Goal: Find specific page/section

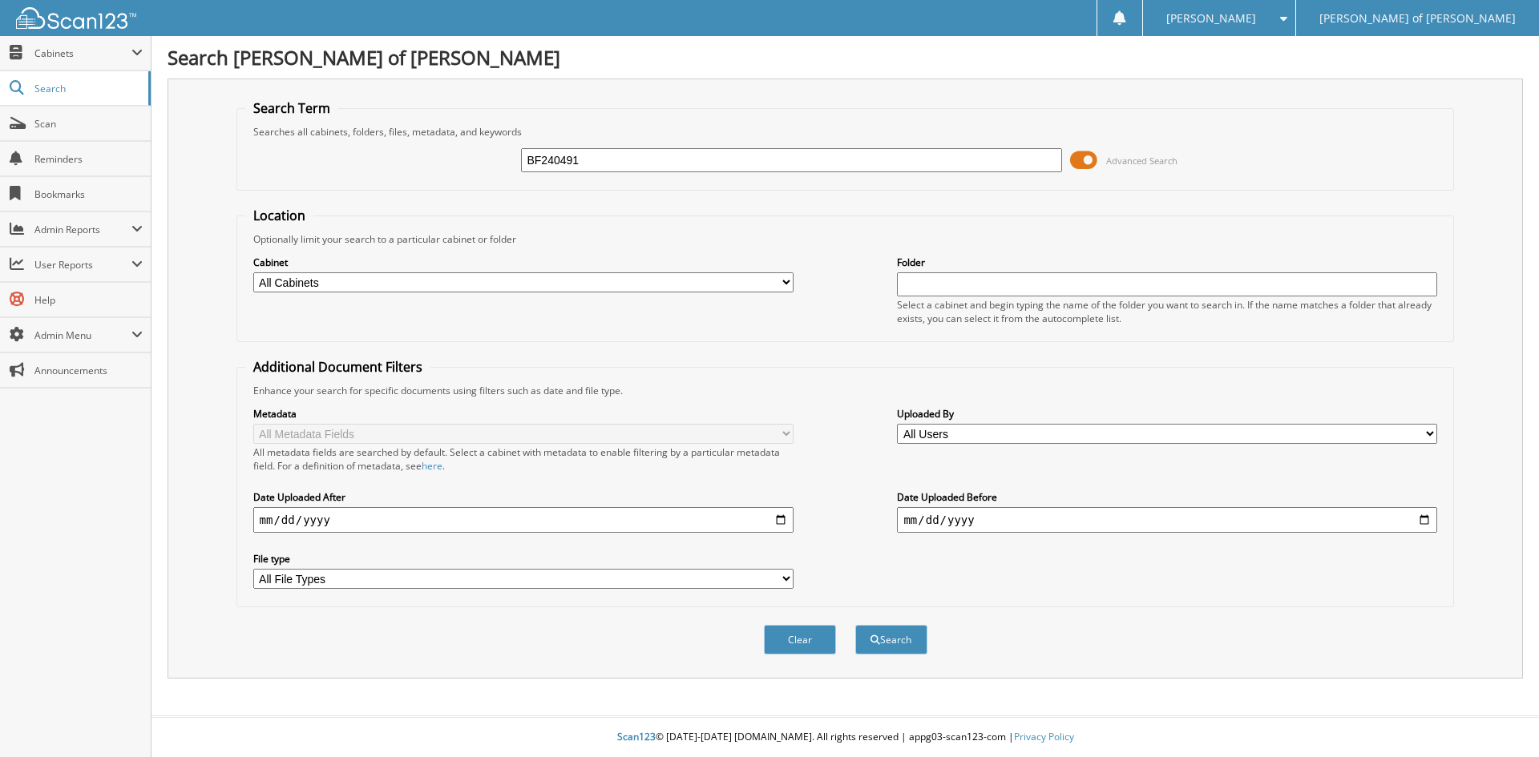
type input "BF240491"
click at [855, 625] on button "Search" at bounding box center [891, 640] width 72 height 30
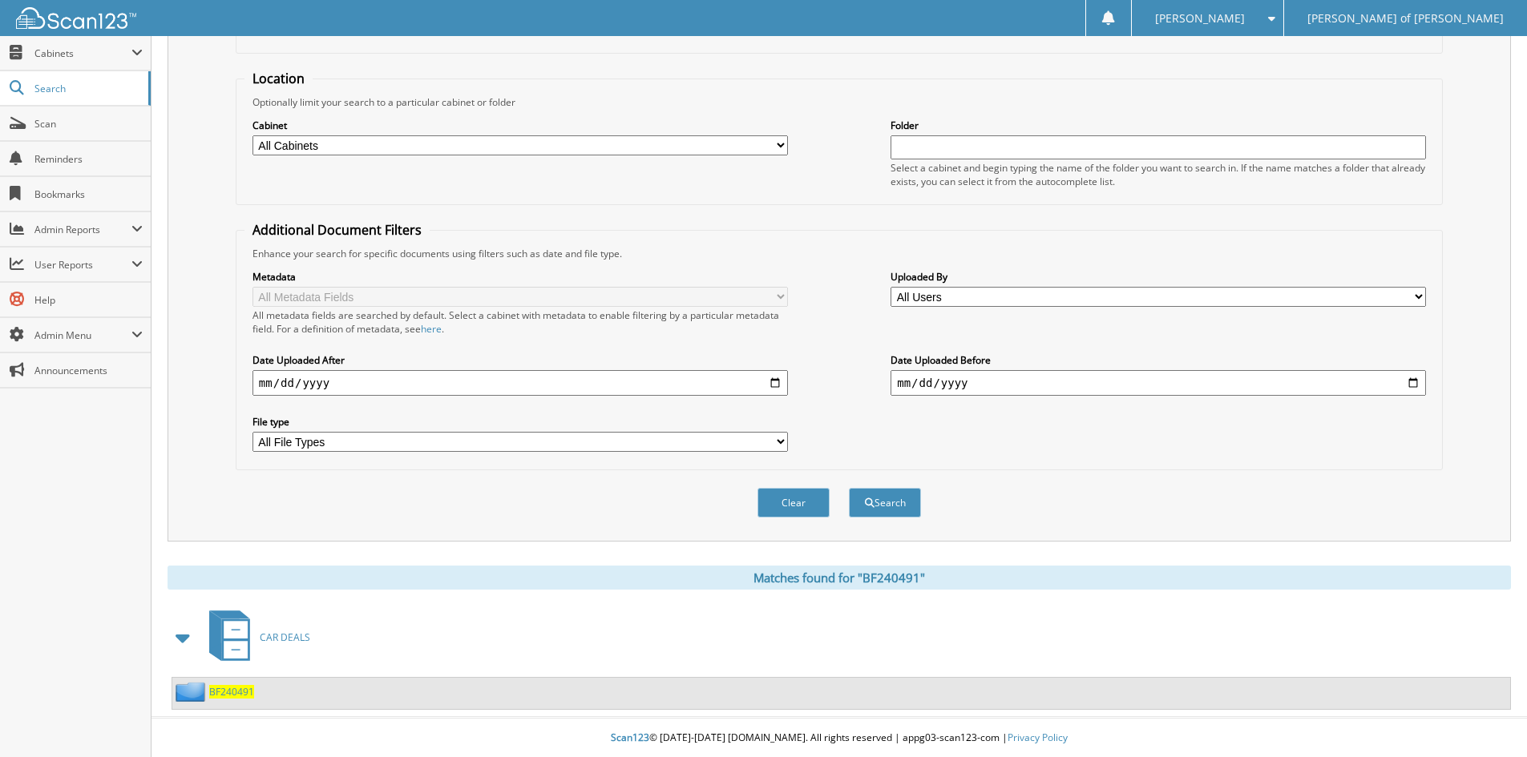
scroll to position [139, 0]
click at [218, 692] on span "BF240491" at bounding box center [231, 691] width 45 height 14
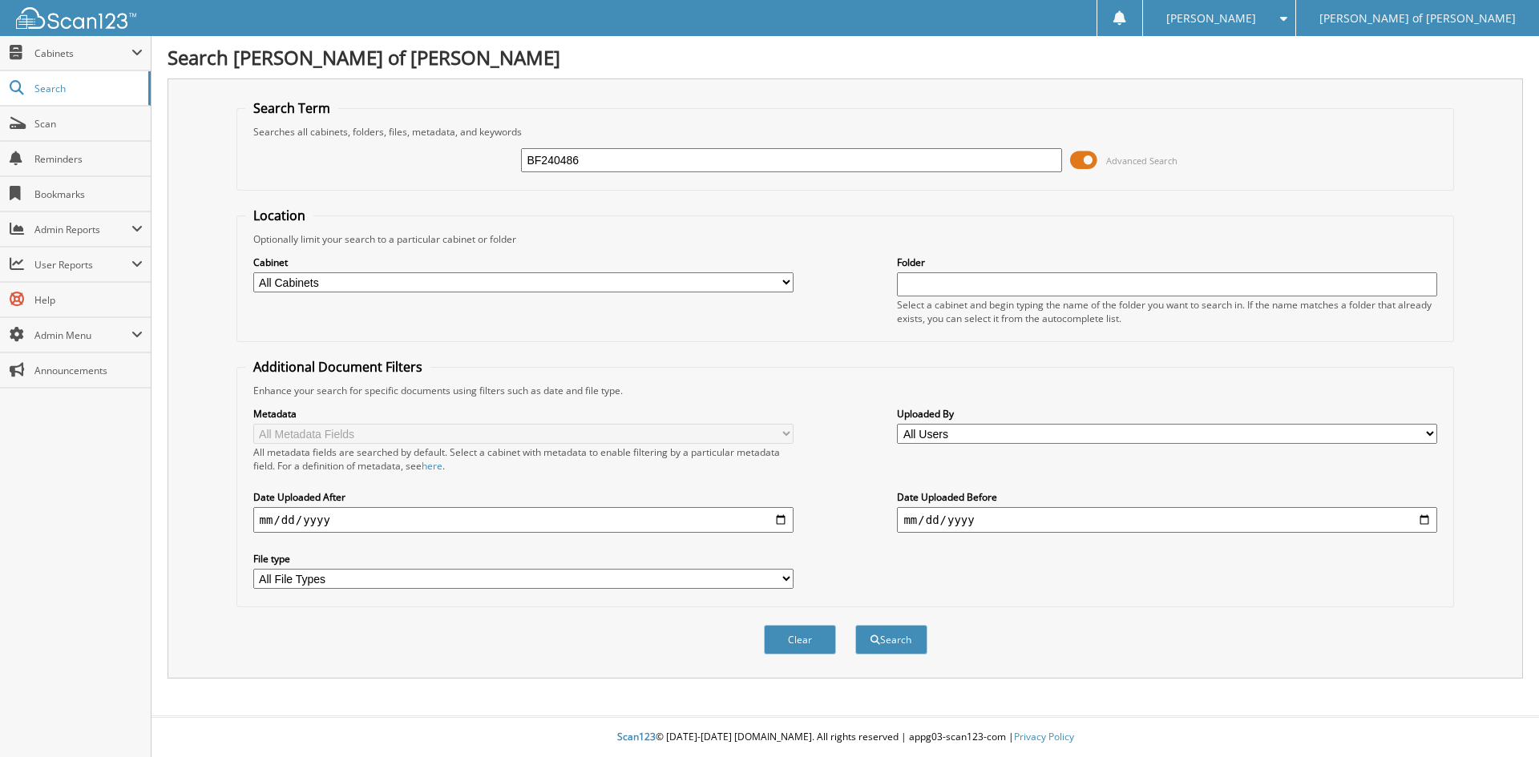
type input "BF240486"
click at [855, 625] on button "Search" at bounding box center [891, 640] width 72 height 30
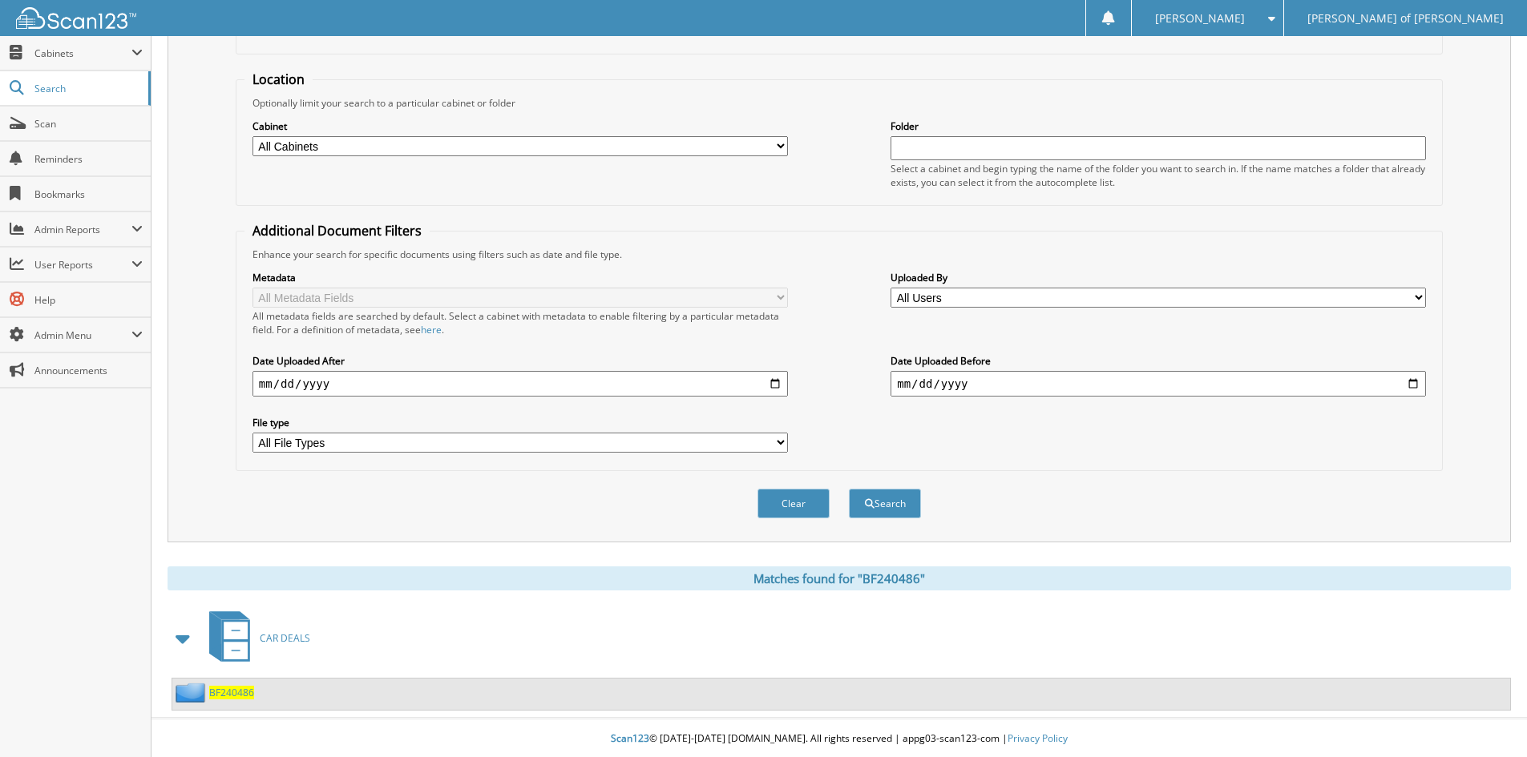
scroll to position [139, 0]
click at [225, 698] on div "BF240486" at bounding box center [213, 691] width 82 height 20
click at [227, 692] on span "BF240486" at bounding box center [231, 691] width 45 height 14
